Goal: Task Accomplishment & Management: Manage account settings

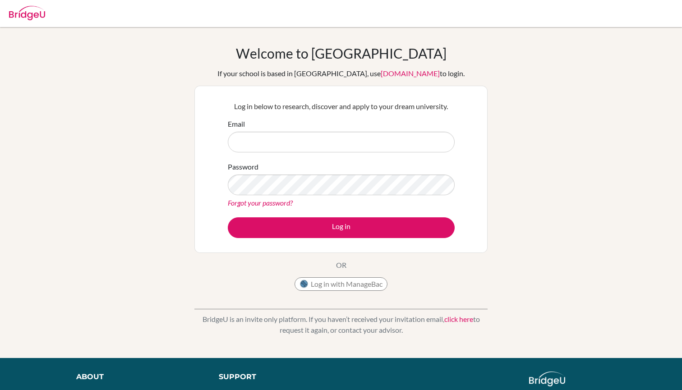
click at [367, 286] on button "Log in with ManageBac" at bounding box center [341, 284] width 93 height 14
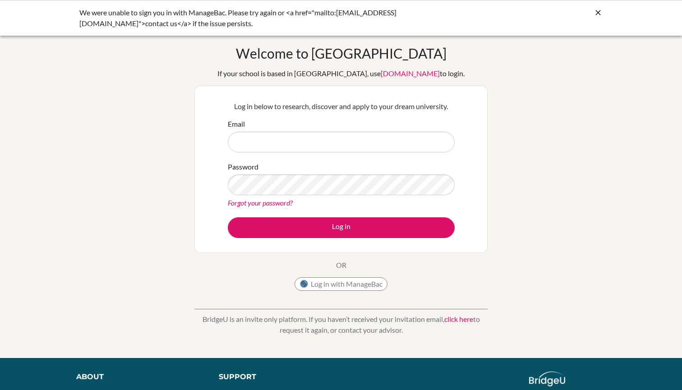
click at [324, 132] on input "Email" at bounding box center [341, 142] width 227 height 21
type input "[EMAIL_ADDRESS][DOMAIN_NAME]"
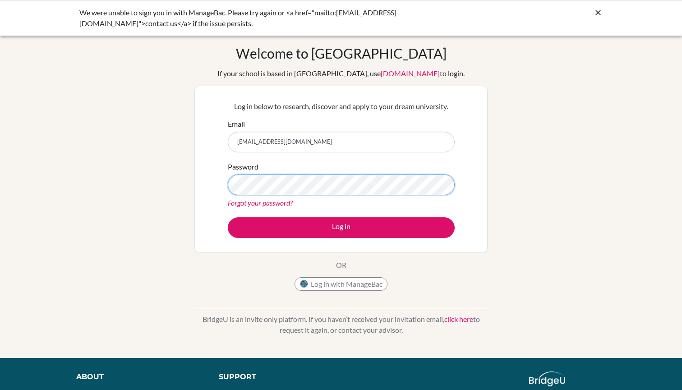
click at [341, 227] on button "Log in" at bounding box center [341, 227] width 227 height 21
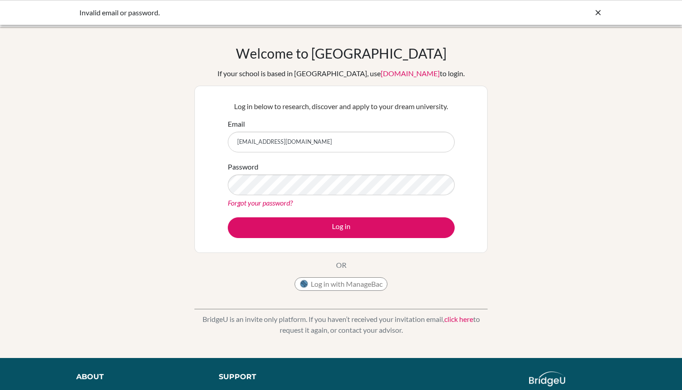
click at [331, 283] on button "Log in with ManageBac" at bounding box center [341, 284] width 93 height 14
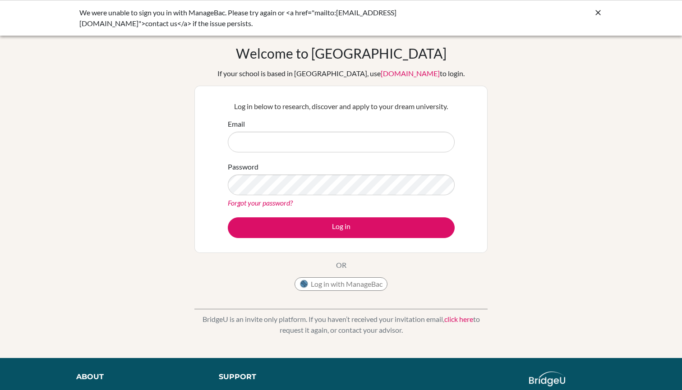
click at [308, 139] on input "Email" at bounding box center [341, 142] width 227 height 21
